Goal: Task Accomplishment & Management: Use online tool/utility

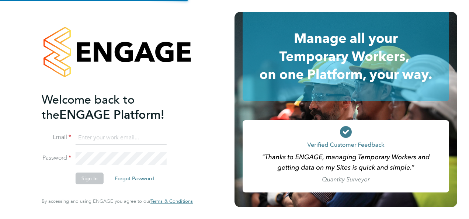
type input "[EMAIL_ADDRESS][DOMAIN_NAME]"
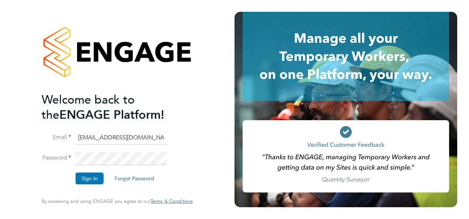
click at [92, 179] on button "Sign In" at bounding box center [90, 179] width 28 height 12
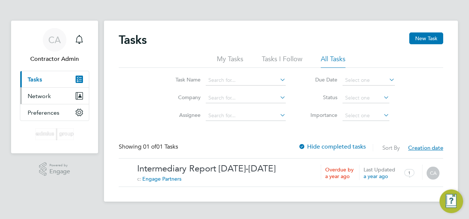
click at [49, 93] on span "Network" at bounding box center [39, 96] width 23 height 7
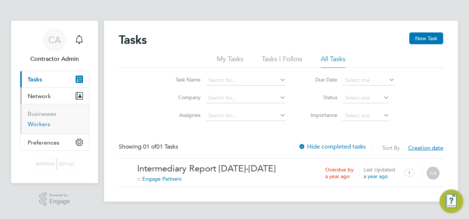
click at [43, 124] on link "Workers" at bounding box center [39, 124] width 23 height 7
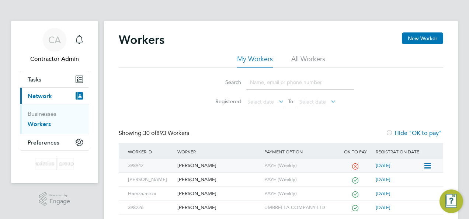
click at [430, 162] on icon at bounding box center [427, 166] width 7 height 9
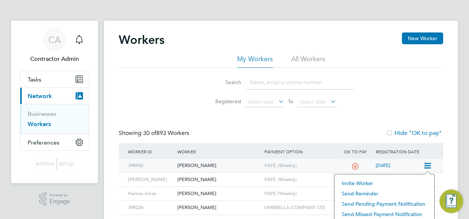
click at [198, 164] on div "Tina Sharkey" at bounding box center [219, 166] width 87 height 14
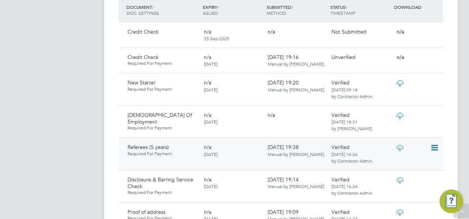
scroll to position [480, 0]
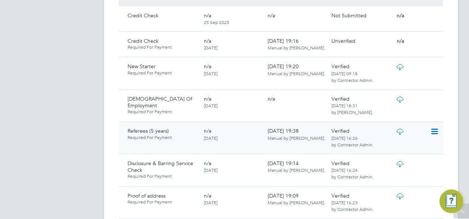
click at [434, 127] on icon at bounding box center [434, 131] width 7 height 9
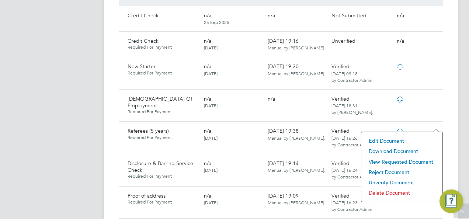
click at [399, 151] on li "Download Document" at bounding box center [402, 151] width 74 height 10
